Goal: Information Seeking & Learning: Learn about a topic

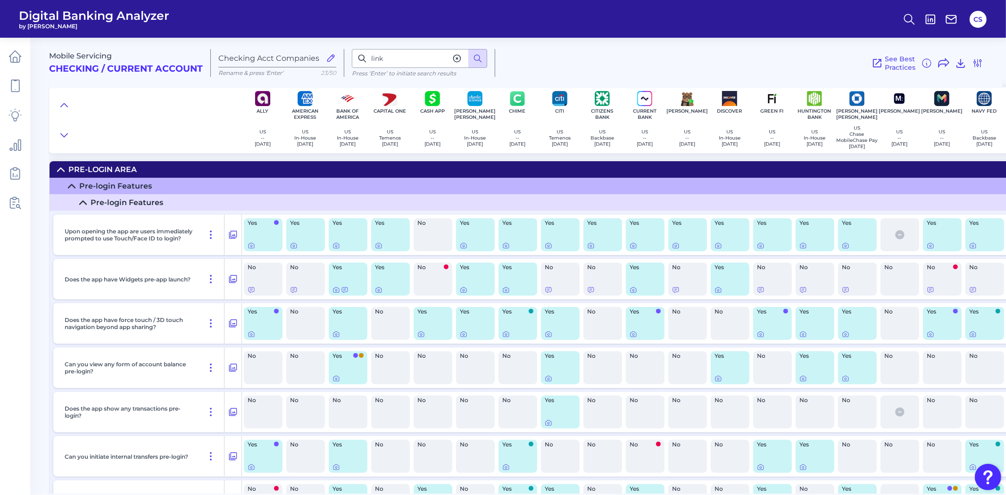
scroll to position [9708, 137]
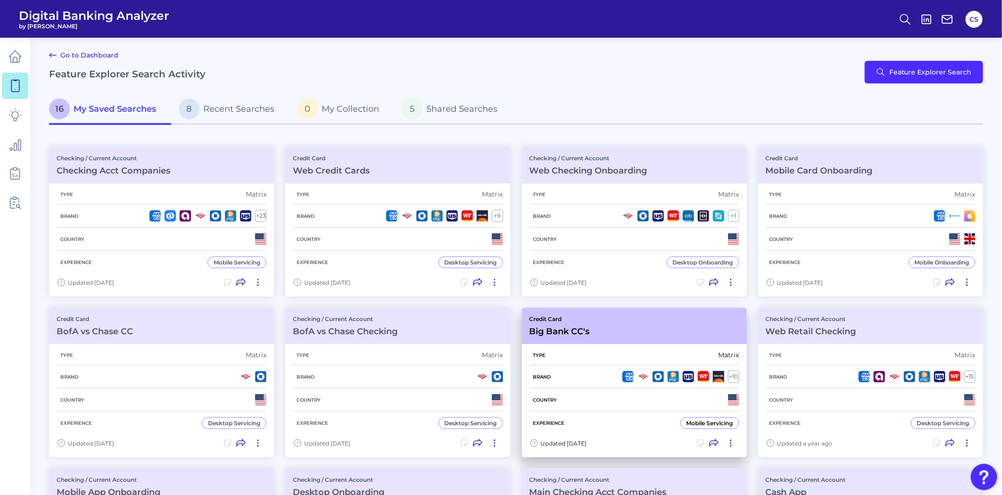
click at [561, 353] on div "Type Matrix" at bounding box center [635, 355] width 210 height 20
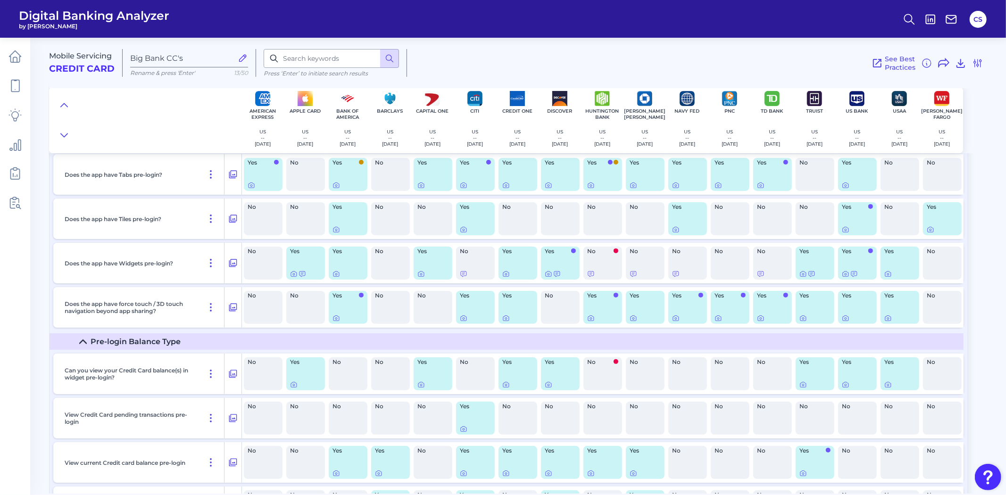
scroll to position [157, 0]
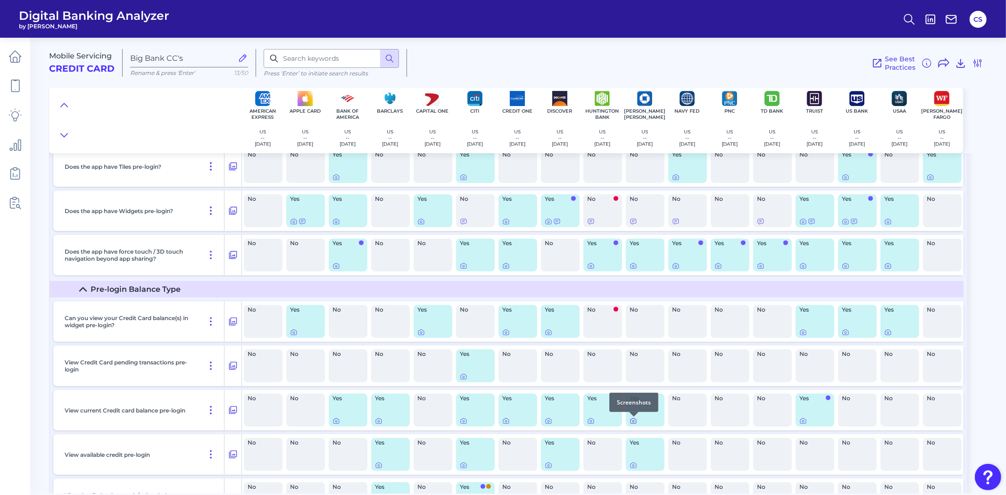
click at [634, 422] on icon at bounding box center [634, 421] width 8 height 8
click at [354, 56] on input at bounding box center [331, 58] width 135 height 19
type input "advance"
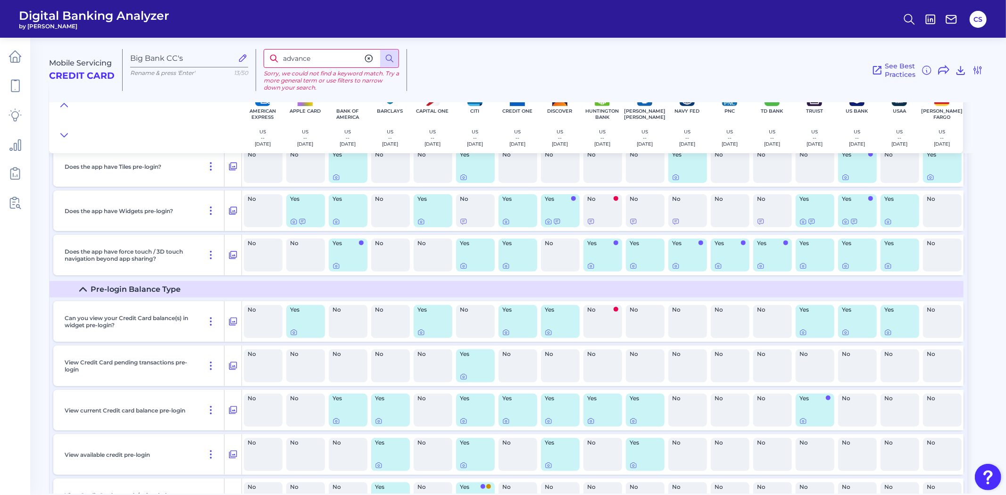
click at [451, 67] on div "See Best Practices Filters Clear all filters Experience Reset Mobile Servicing …" at bounding box center [695, 70] width 576 height 42
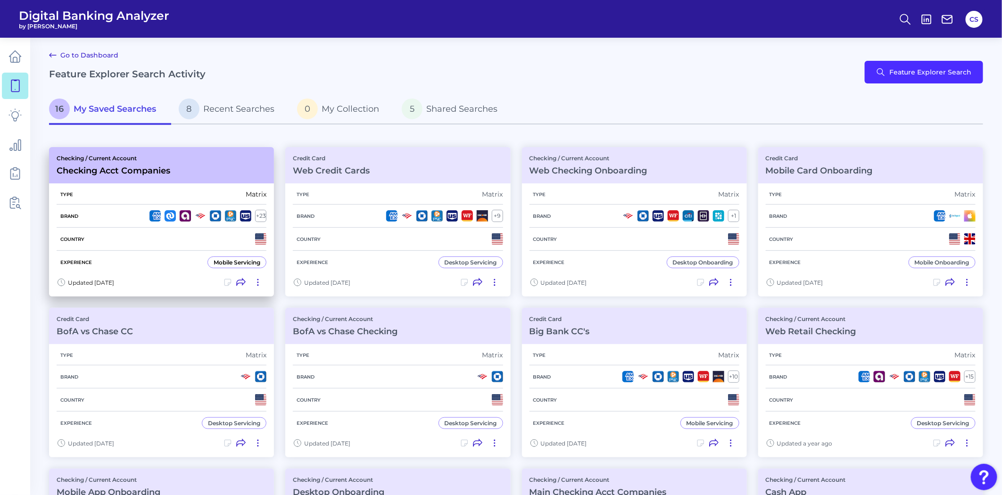
click at [159, 236] on div "Country" at bounding box center [162, 239] width 210 height 23
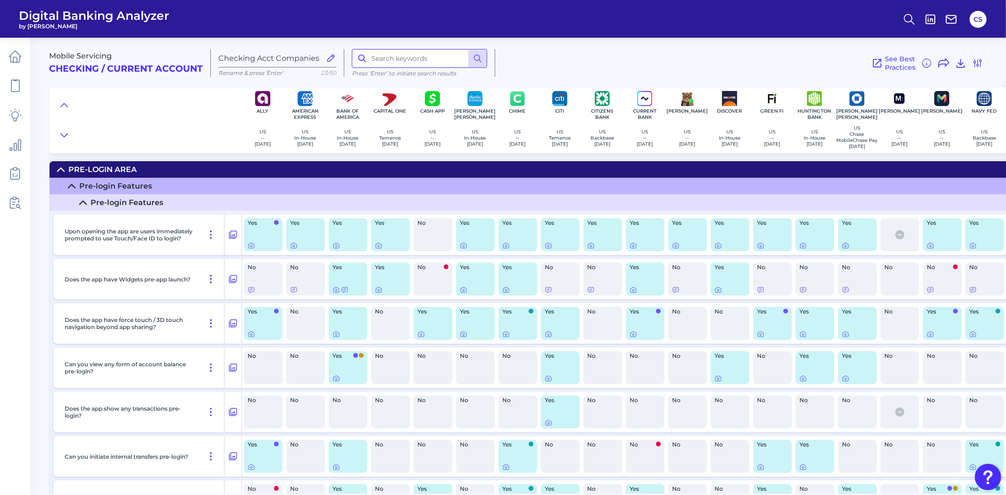
click at [427, 66] on input at bounding box center [419, 58] width 135 height 19
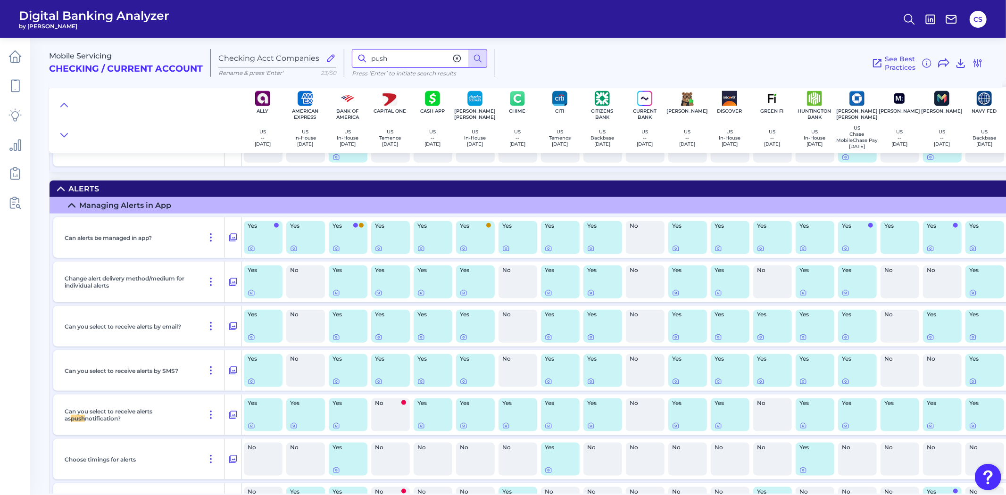
scroll to position [12967, 0]
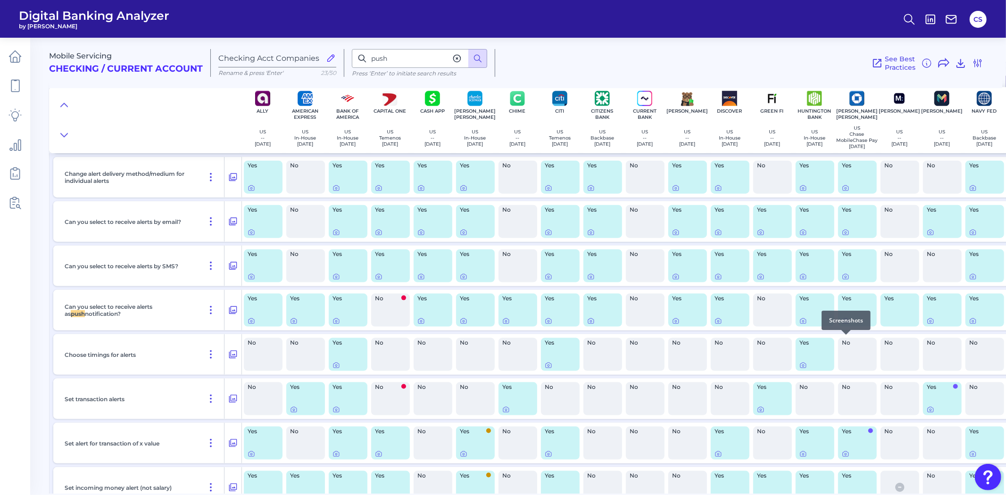
click at [846, 325] on icon at bounding box center [846, 321] width 8 height 8
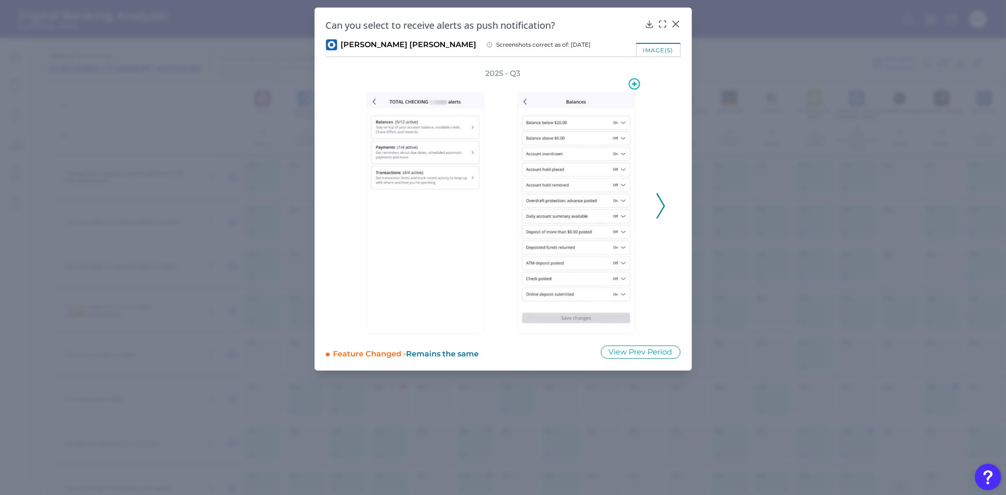
click at [576, 211] on img at bounding box center [576, 213] width 118 height 242
click at [655, 200] on div "2025 - Q3" at bounding box center [503, 201] width 324 height 266
click at [658, 202] on icon at bounding box center [661, 205] width 8 height 25
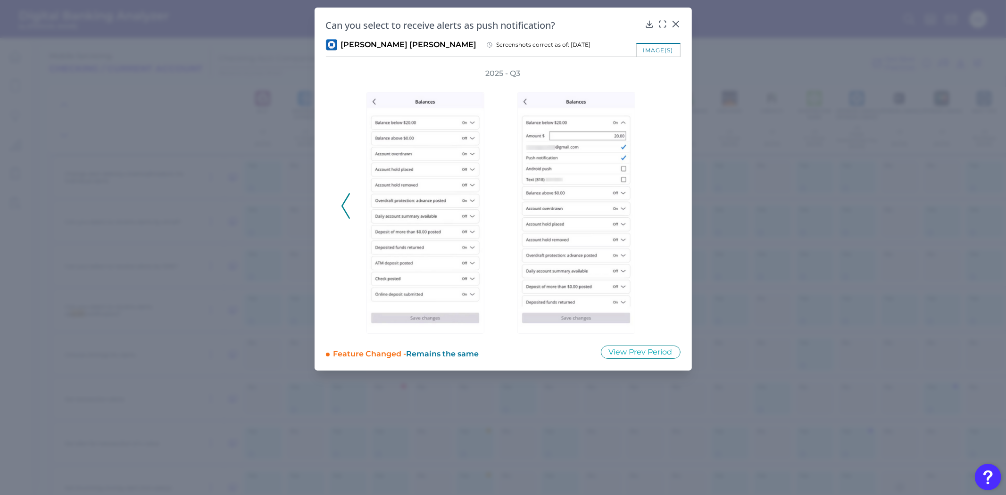
click at [349, 205] on icon at bounding box center [345, 205] width 8 height 25
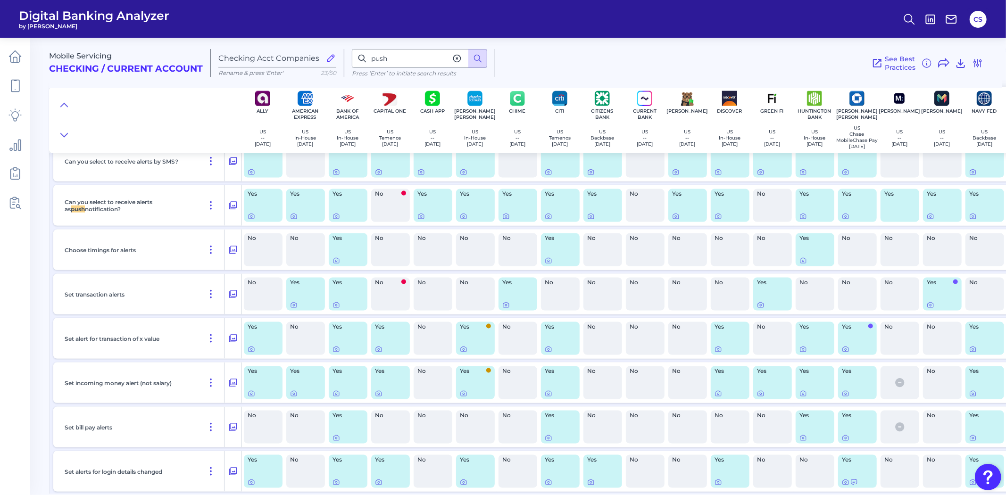
scroll to position [13020, 0]
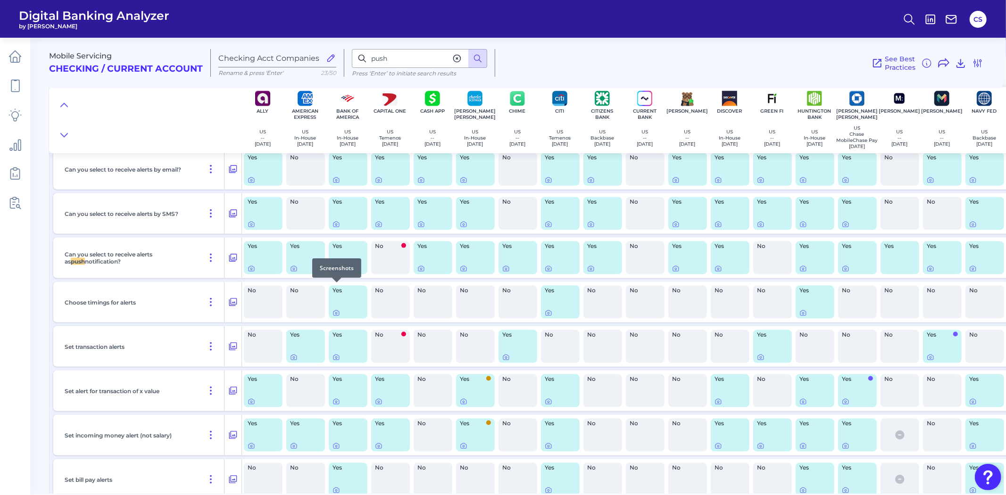
click at [333, 286] on div at bounding box center [336, 282] width 9 height 9
click at [336, 270] on icon at bounding box center [336, 269] width 2 height 2
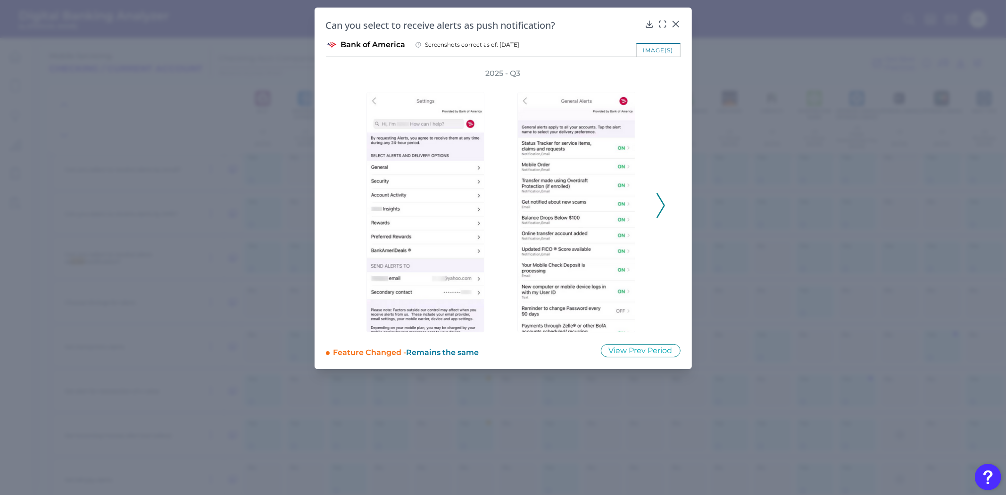
click at [661, 202] on icon at bounding box center [661, 205] width 8 height 25
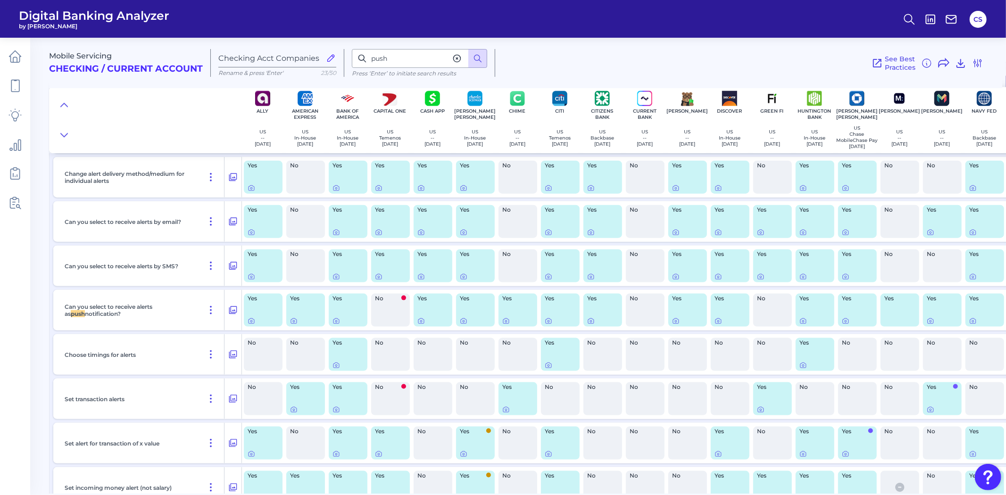
scroll to position [12915, 0]
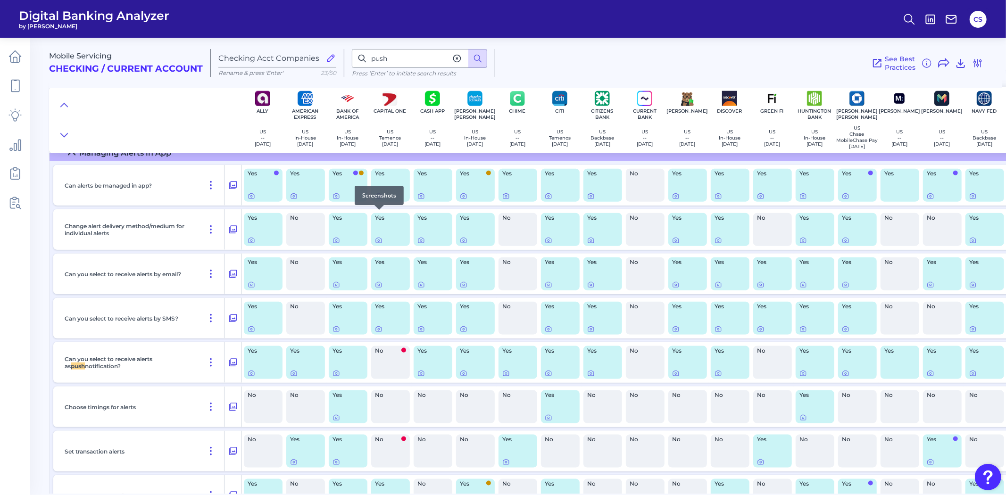
click at [378, 200] on icon at bounding box center [379, 196] width 8 height 8
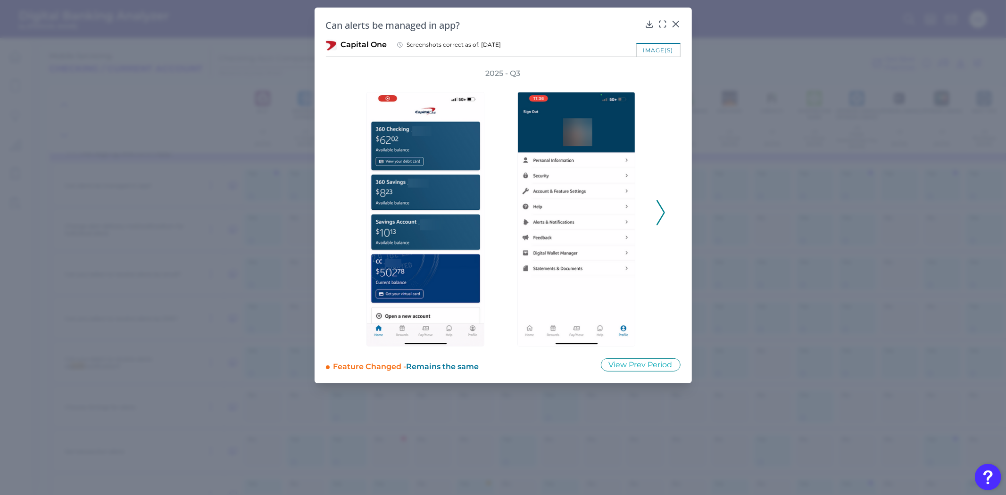
click at [661, 212] on icon at bounding box center [661, 212] width 8 height 25
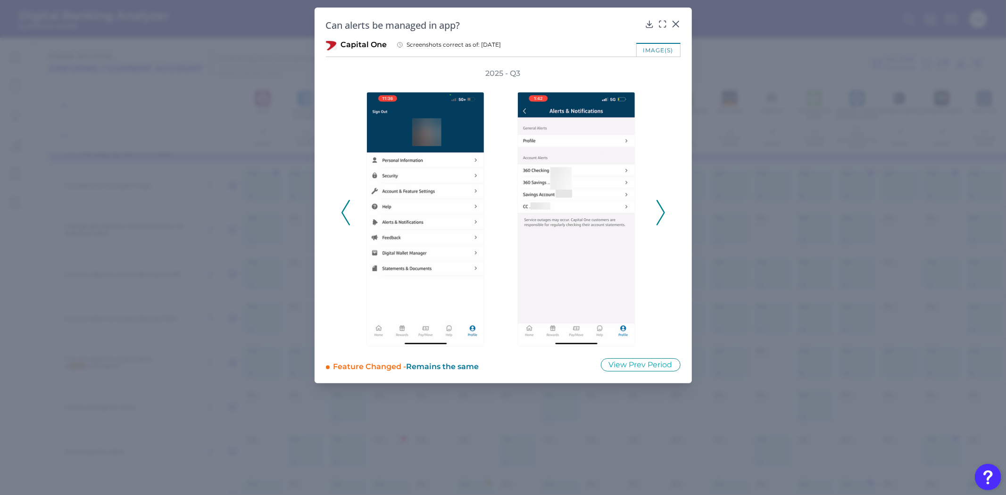
click at [661, 212] on icon at bounding box center [661, 212] width 8 height 25
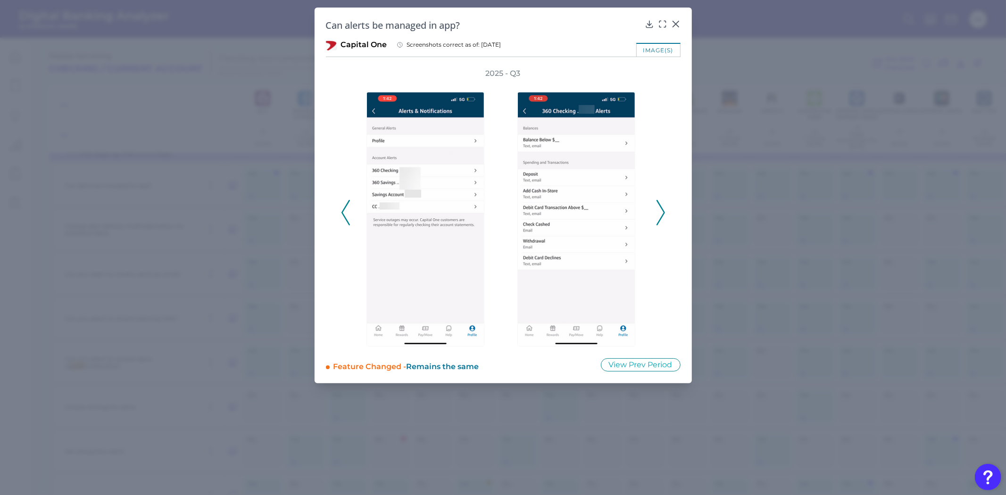
click at [661, 212] on icon at bounding box center [661, 212] width 8 height 25
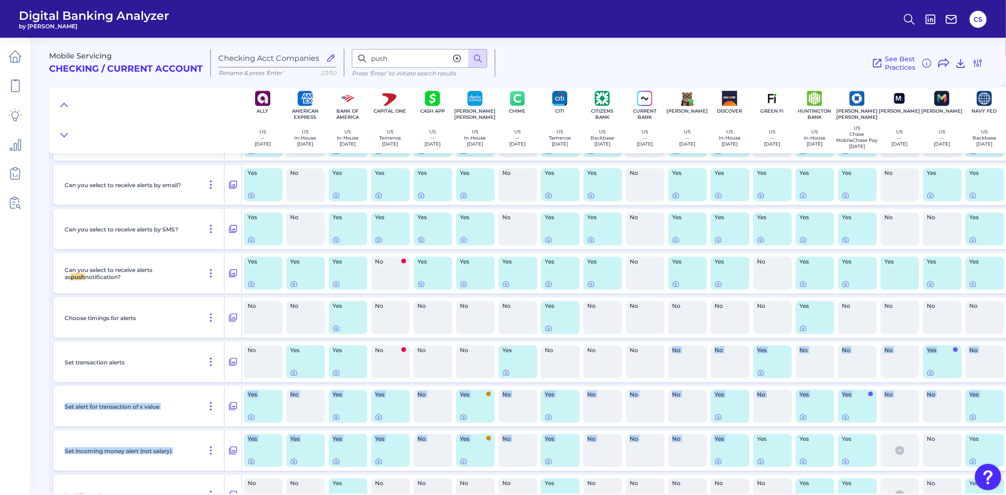
drag, startPoint x: 654, startPoint y: 490, endPoint x: 714, endPoint y: 488, distance: 59.4
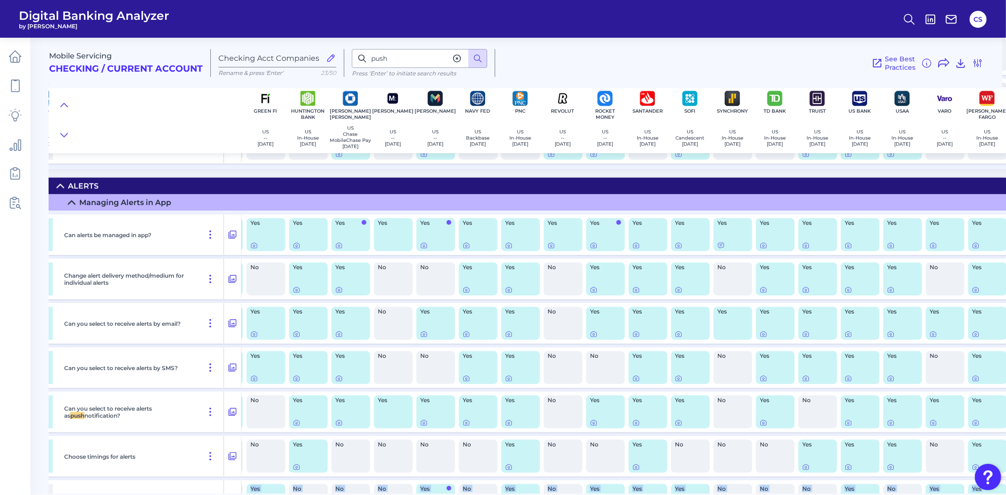
scroll to position [12866, 517]
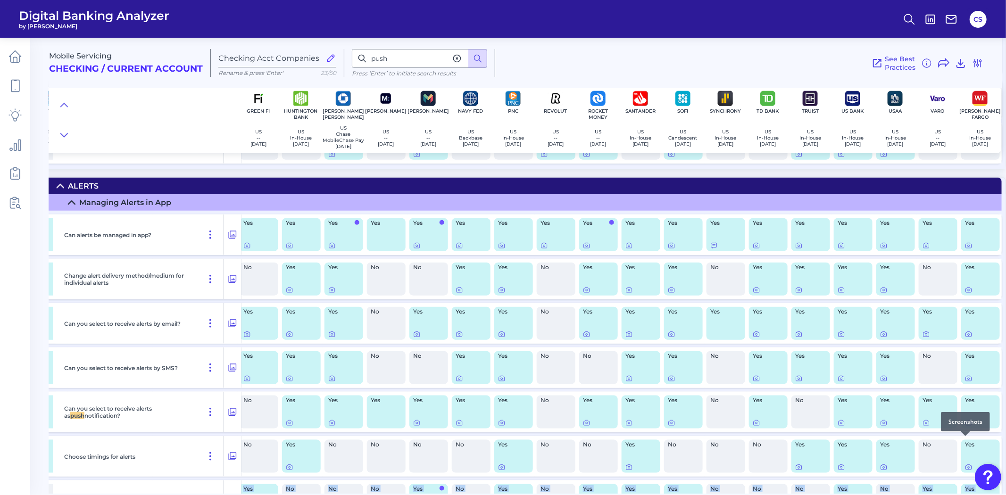
click at [965, 427] on icon at bounding box center [969, 423] width 8 height 8
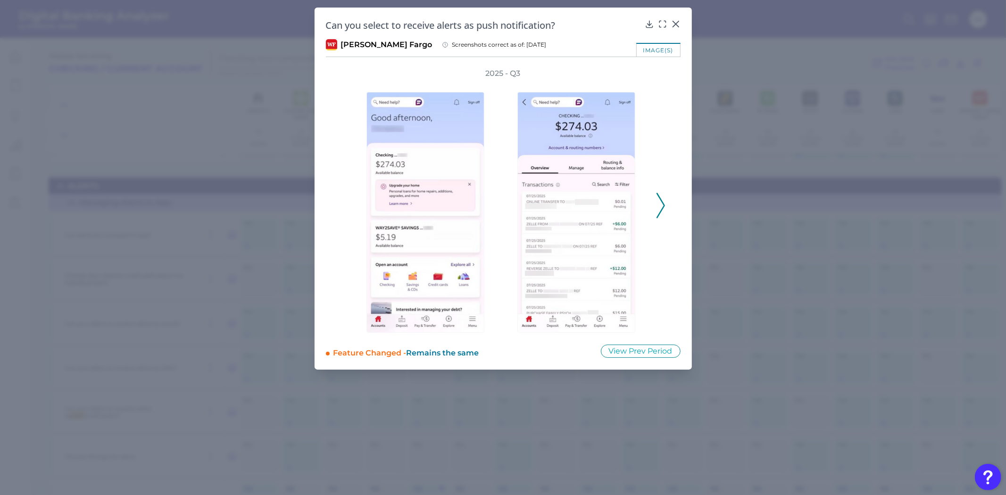
click at [656, 205] on button at bounding box center [660, 205] width 9 height 25
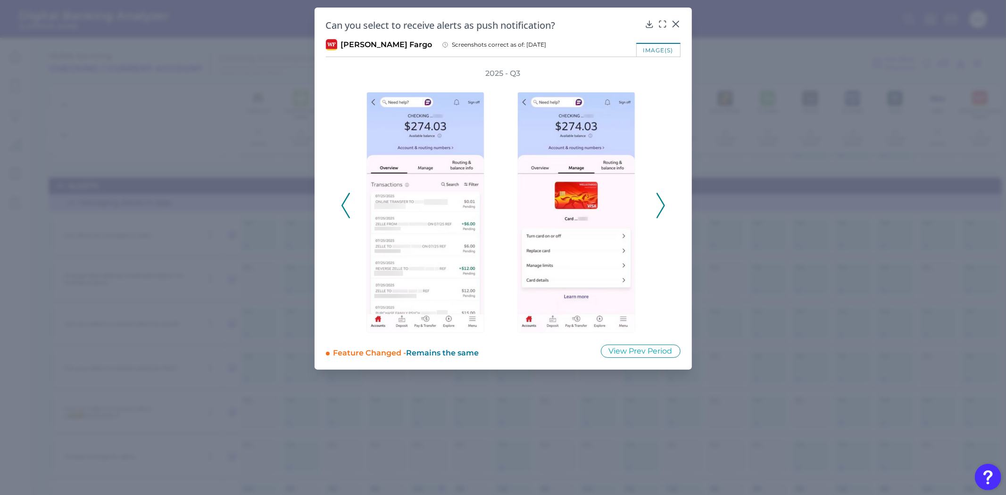
click at [656, 205] on button at bounding box center [660, 205] width 9 height 25
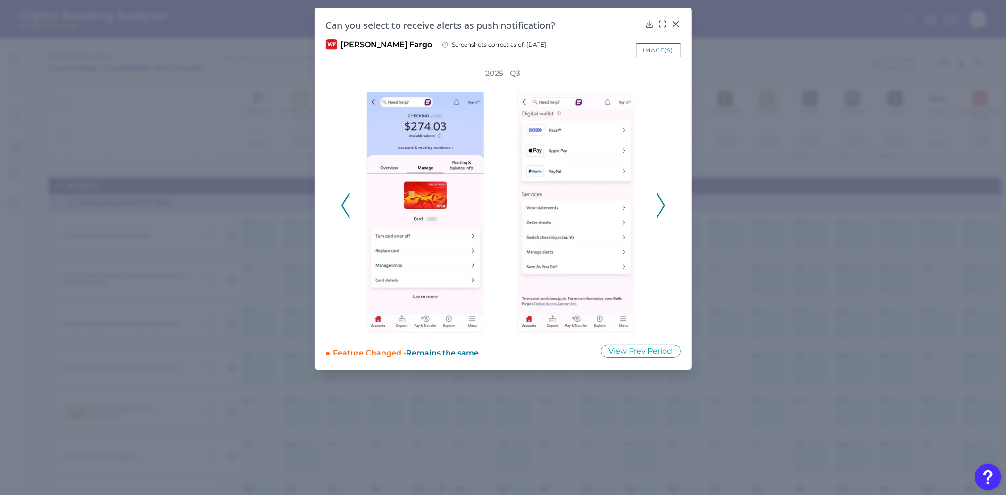
click at [656, 205] on button at bounding box center [660, 205] width 9 height 25
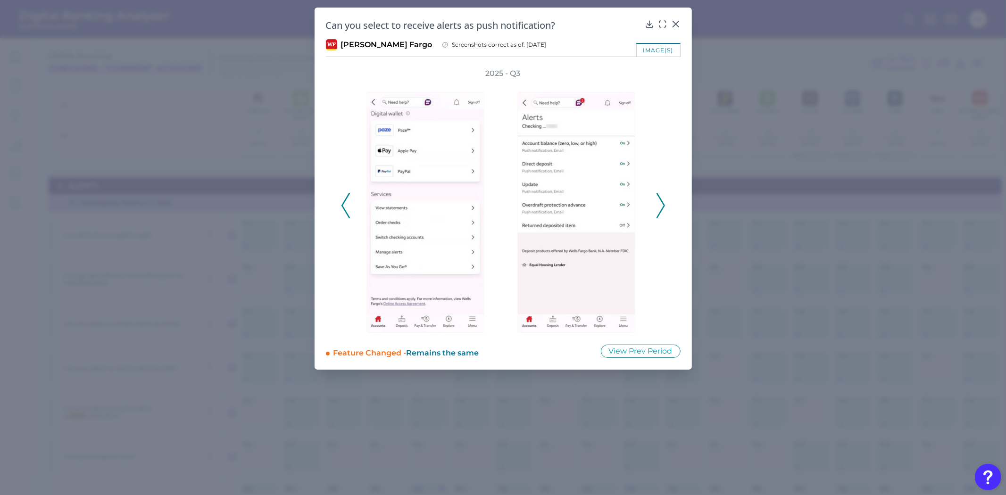
click at [656, 205] on button at bounding box center [660, 205] width 9 height 25
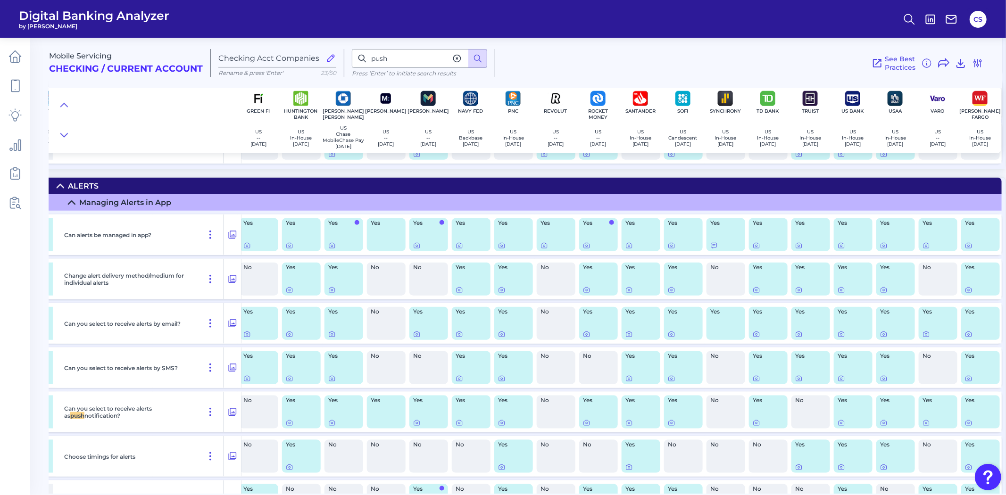
scroll to position [12918, 517]
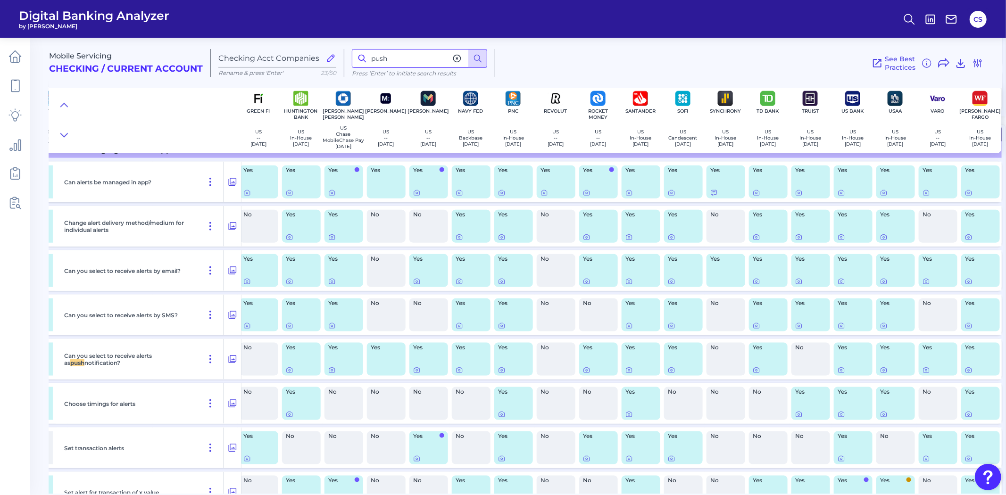
click at [420, 62] on input "push" at bounding box center [419, 58] width 135 height 19
type input "p"
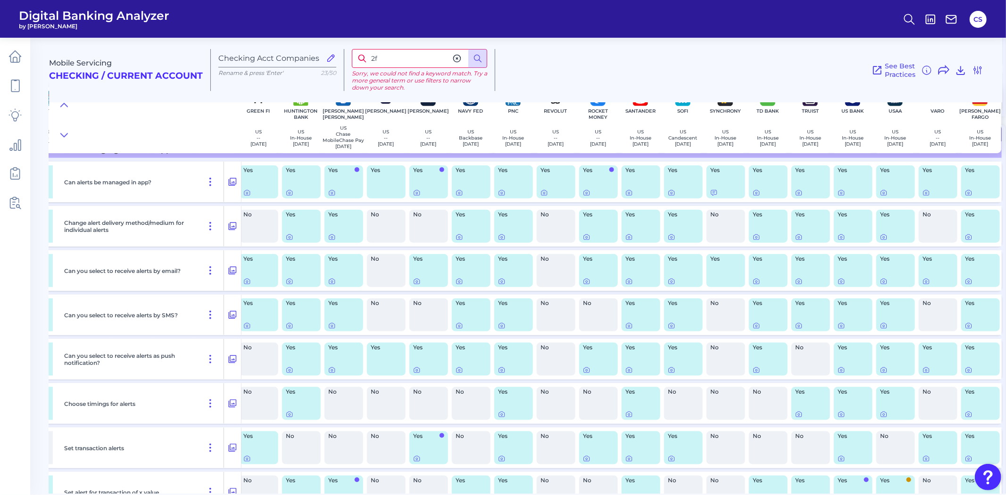
type input "2"
type input "t"
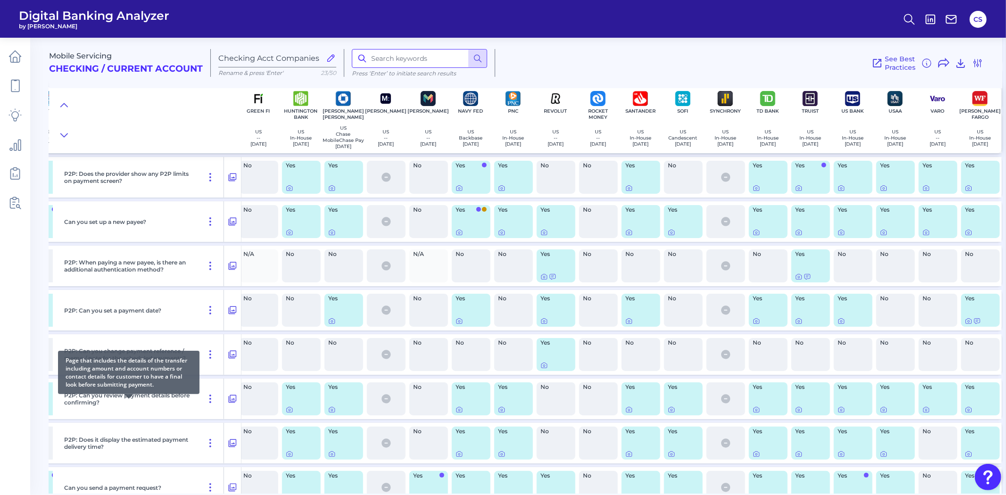
scroll to position [6236, 517]
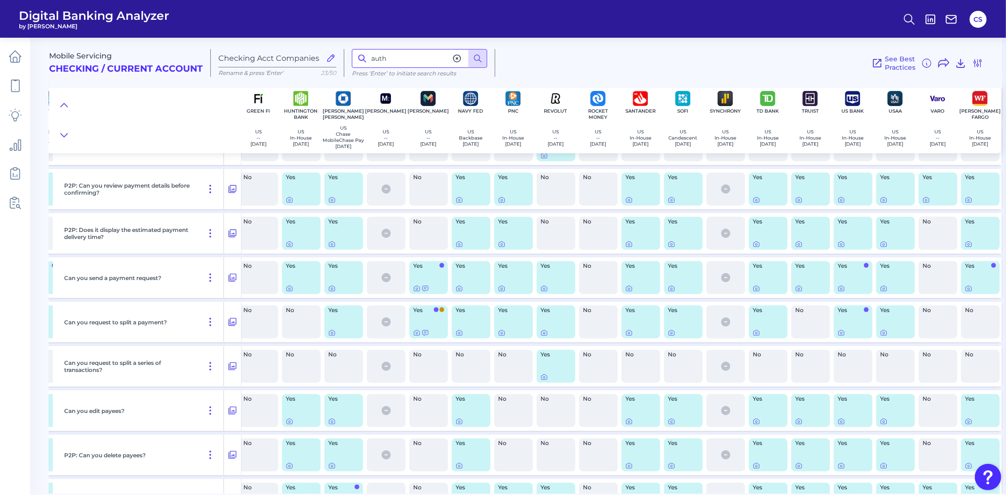
type input "auth"
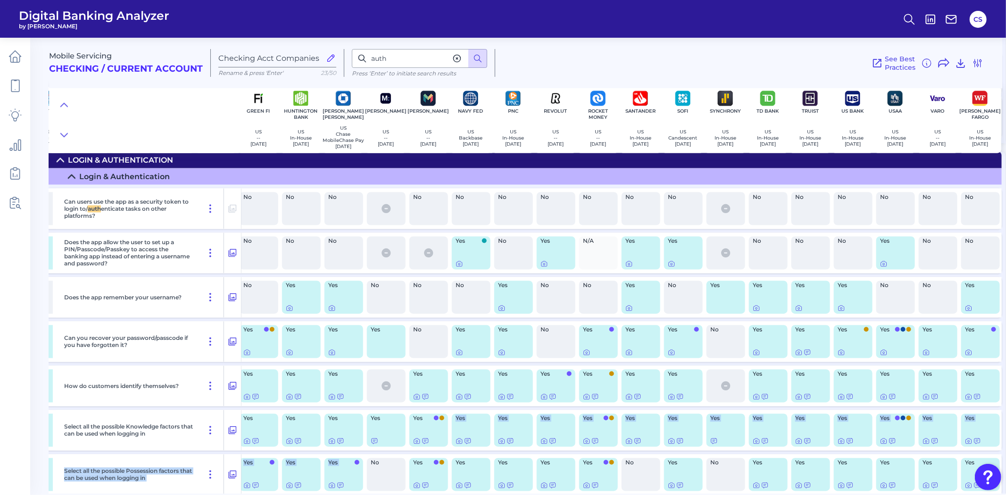
scroll to position [1378, 517]
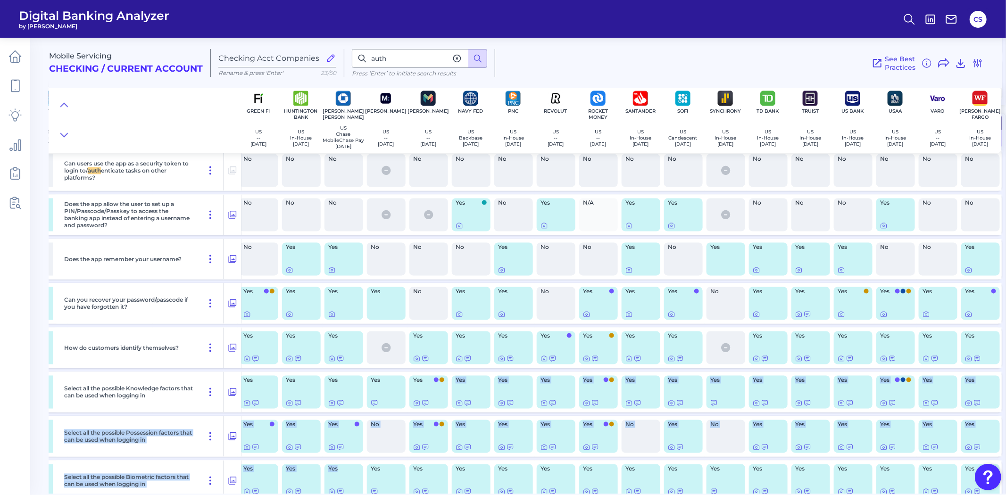
drag, startPoint x: 407, startPoint y: 489, endPoint x: 333, endPoint y: 486, distance: 74.1
click at [333, 486] on div "Can users use the app as a security token to login to/ auth enticate tasks on o…" at bounding box center [271, 327] width 1470 height 360
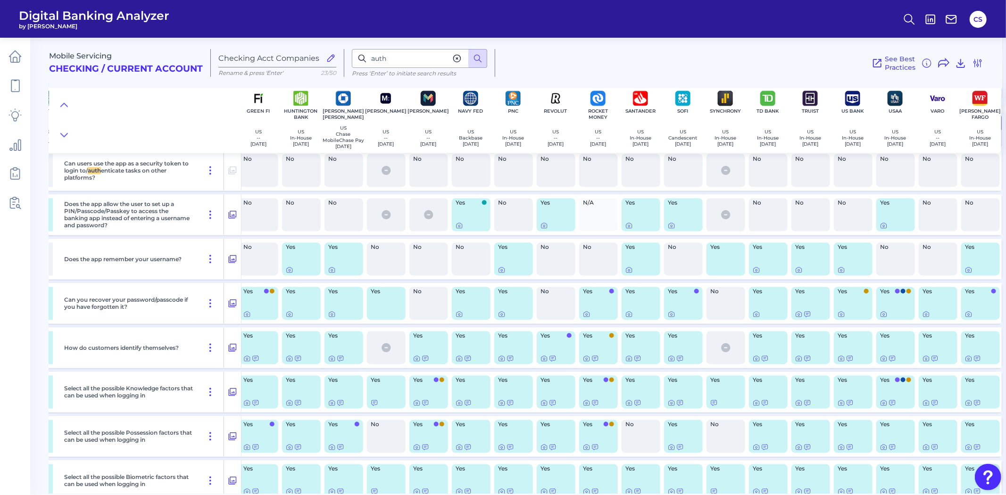
drag, startPoint x: 399, startPoint y: 489, endPoint x: 369, endPoint y: 491, distance: 29.7
click at [369, 491] on div "Mobile Servicing Checking / Current Account Checking Acct Companies Rename & pr…" at bounding box center [527, 262] width 957 height 463
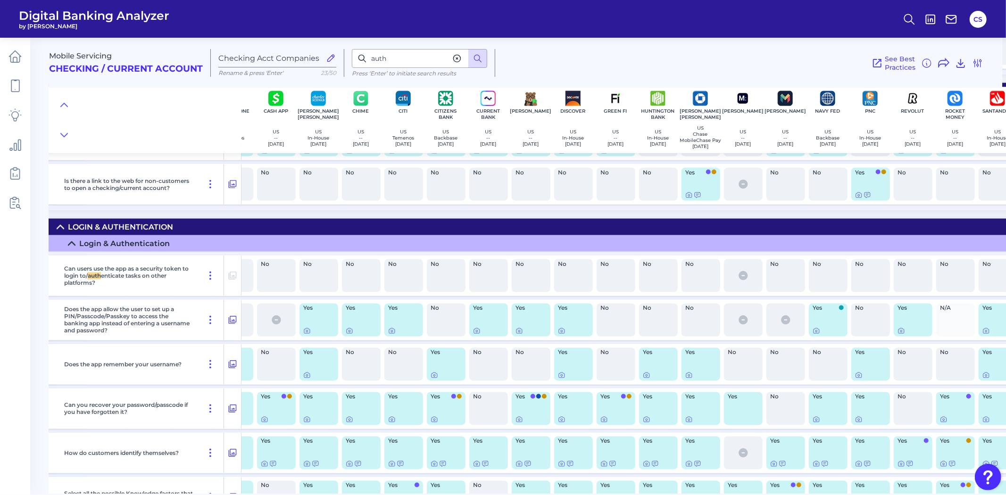
scroll to position [1325, 157]
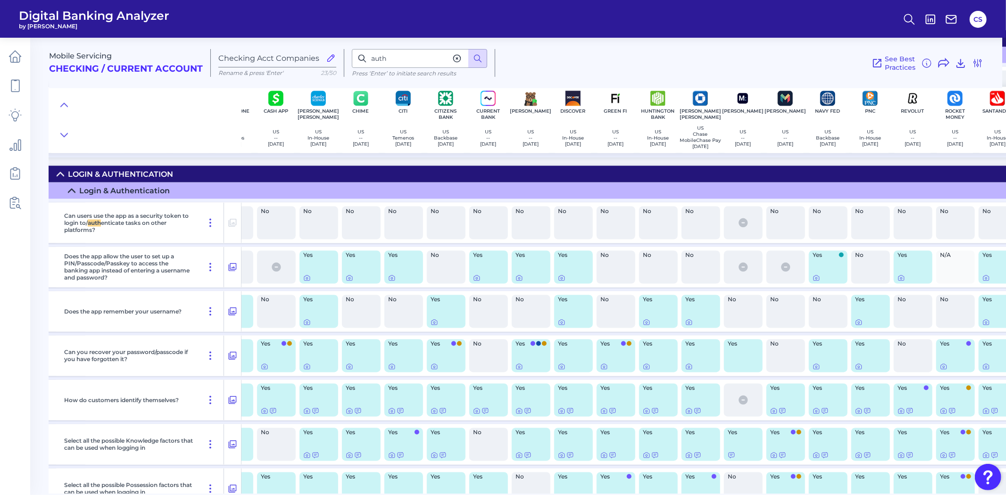
click at [133, 322] on div "Does the app remember your username?" at bounding box center [142, 311] width 164 height 41
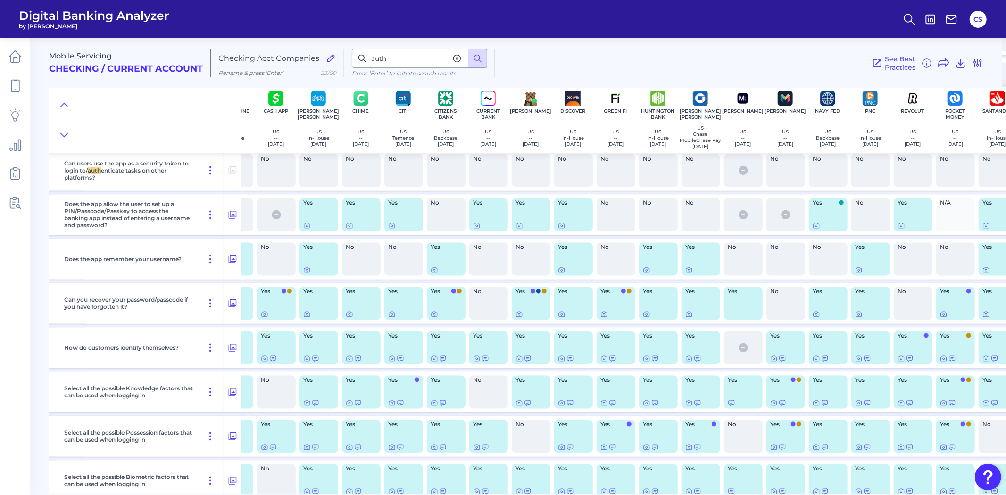
scroll to position [1430, 157]
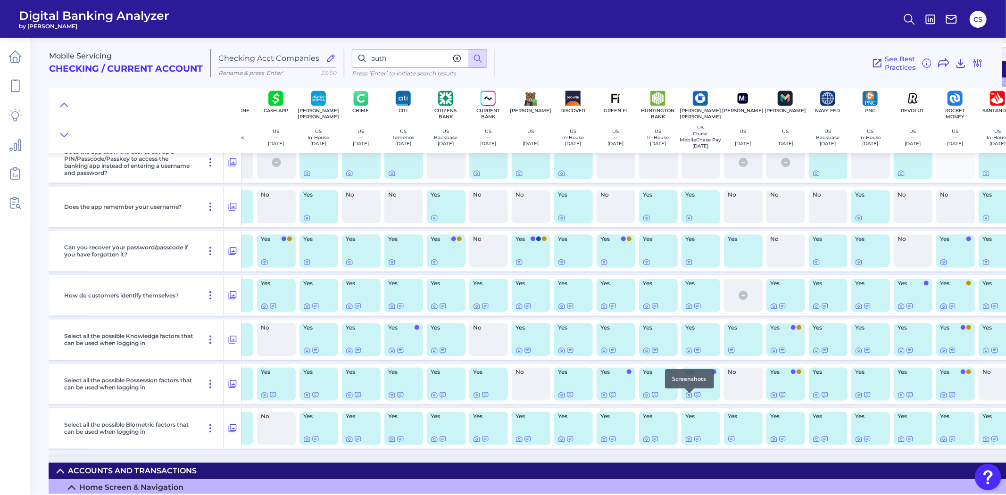
click at [691, 399] on icon at bounding box center [689, 395] width 8 height 8
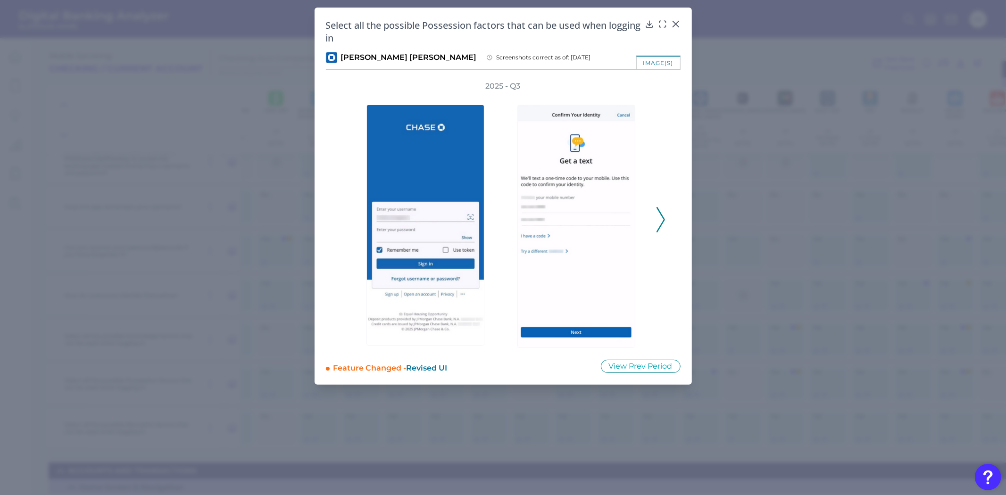
click at [657, 210] on icon at bounding box center [661, 219] width 8 height 25
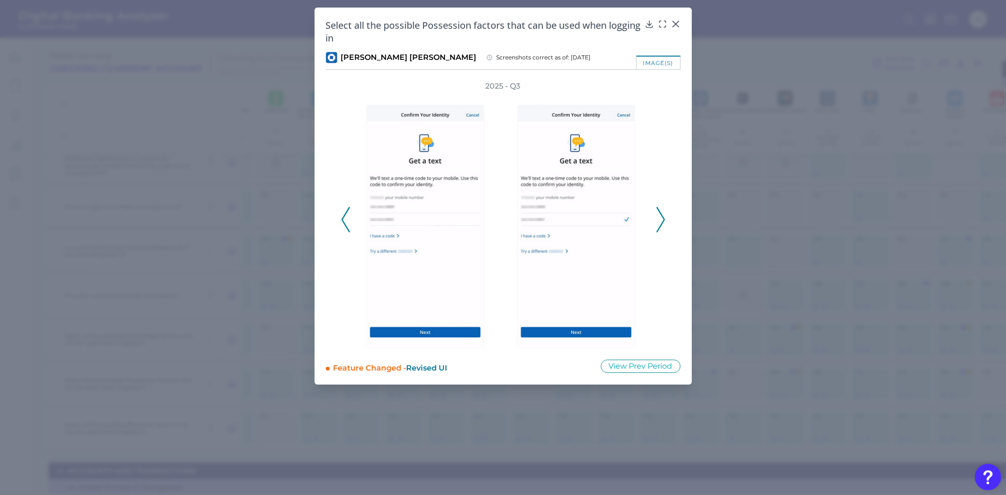
click at [664, 227] on icon at bounding box center [661, 219] width 8 height 25
click at [343, 216] on polyline at bounding box center [345, 220] width 7 height 24
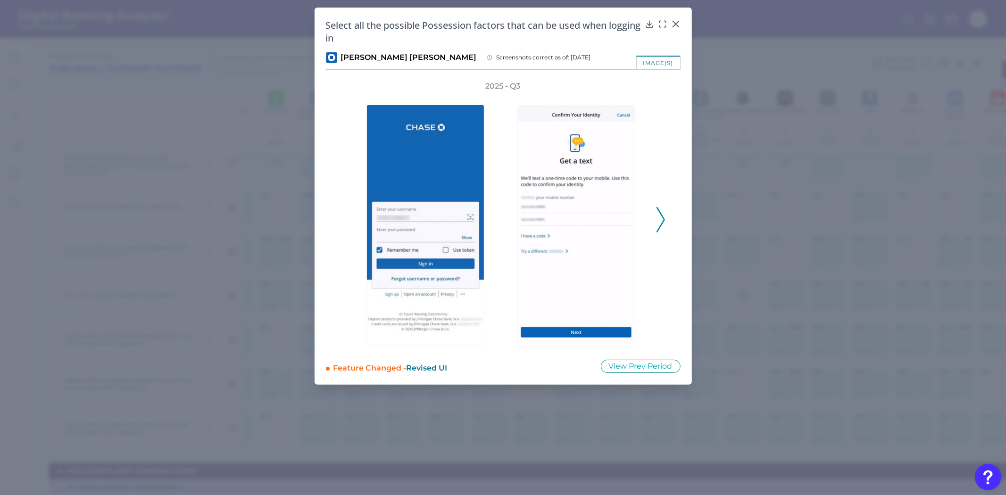
click at [343, 216] on div "2025 - Q3" at bounding box center [503, 214] width 324 height 267
drag, startPoint x: 669, startPoint y: 218, endPoint x: 663, endPoint y: 219, distance: 6.3
click at [668, 218] on div "2025 - Q3" at bounding box center [503, 214] width 355 height 267
click at [663, 219] on icon at bounding box center [661, 219] width 8 height 25
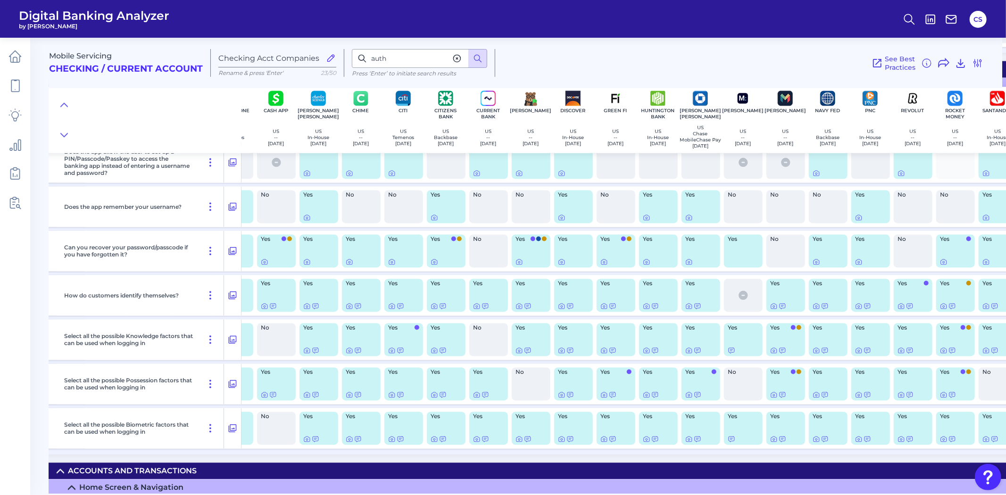
scroll to position [1482, 157]
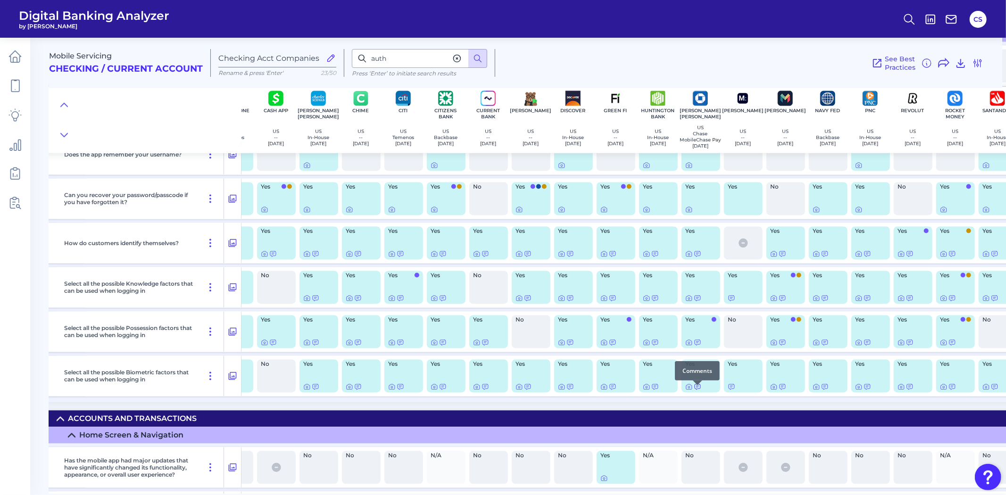
click at [696, 390] on icon at bounding box center [698, 387] width 6 height 5
click at [695, 347] on icon at bounding box center [698, 343] width 8 height 8
click at [690, 347] on icon at bounding box center [689, 343] width 8 height 8
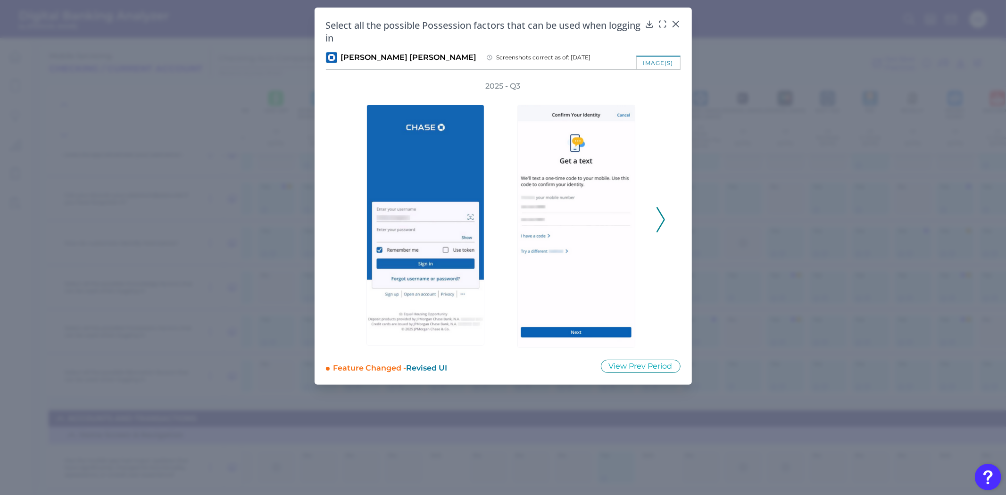
click at [673, 219] on div "2025 - Q3" at bounding box center [503, 214] width 355 height 267
click at [669, 218] on div "2025 - Q3" at bounding box center [503, 214] width 355 height 267
click at [664, 218] on icon at bounding box center [661, 219] width 8 height 25
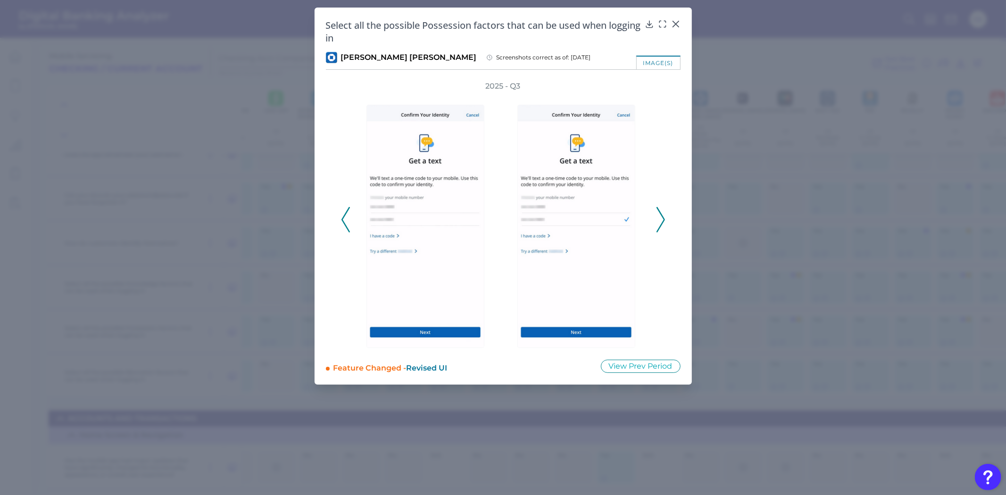
click at [662, 217] on icon at bounding box center [661, 219] width 8 height 25
